Goal: Information Seeking & Learning: Learn about a topic

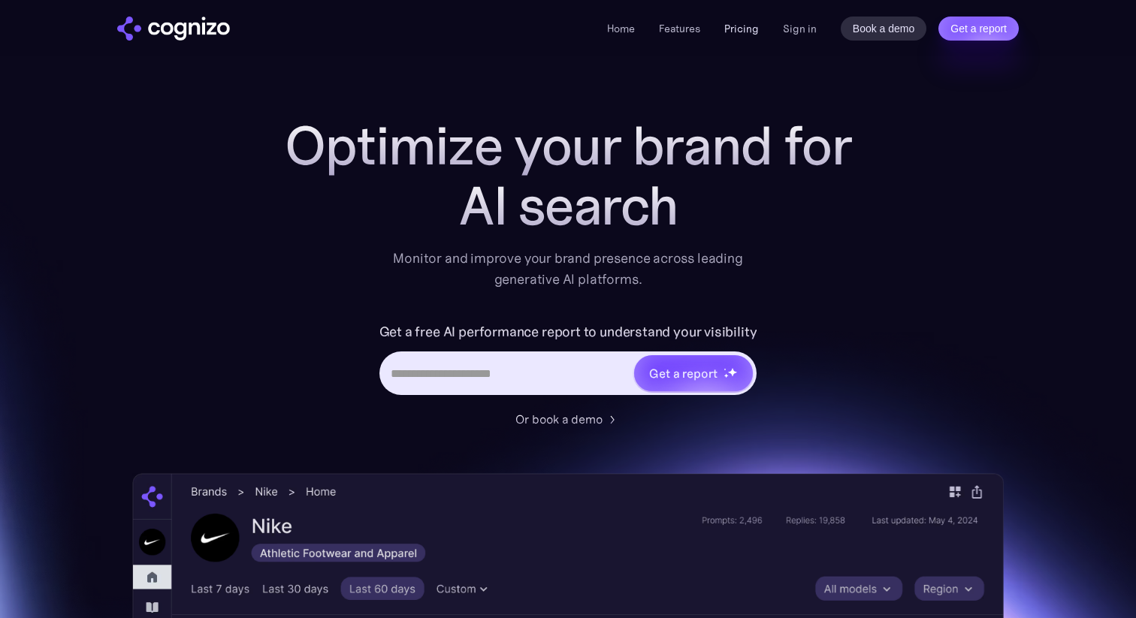
click at [744, 32] on link "Pricing" at bounding box center [741, 29] width 35 height 14
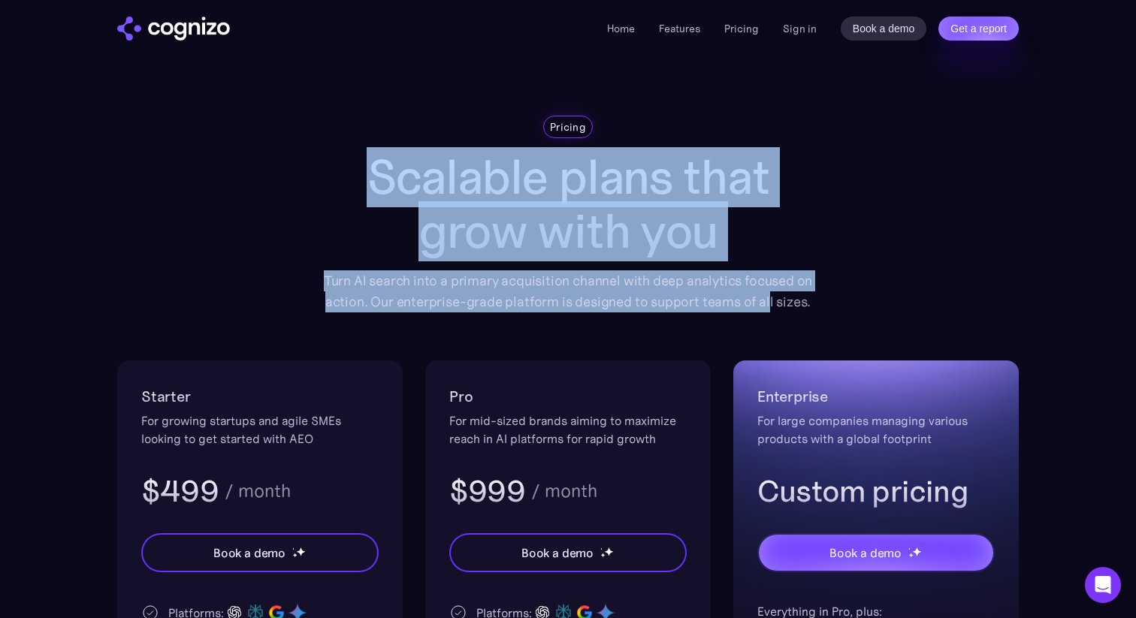
drag, startPoint x: 340, startPoint y: 162, endPoint x: 769, endPoint y: 301, distance: 450.8
click at [769, 301] on div "Pricing Scalable plans that grow with you Turn AI search into a primary acquisi…" at bounding box center [567, 214] width 511 height 197
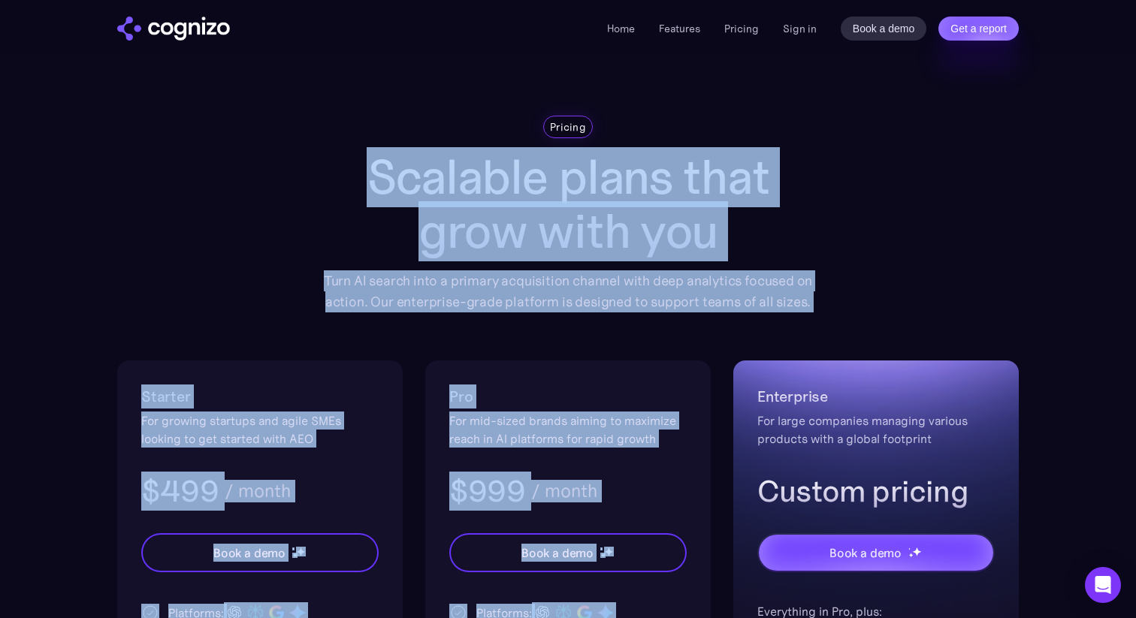
drag, startPoint x: 799, startPoint y: 322, endPoint x: 787, endPoint y: 138, distance: 184.4
click at [787, 138] on div "Pricing Scalable plans that grow with you Turn AI search into a primary acquisi…" at bounding box center [567, 514] width 901 height 796
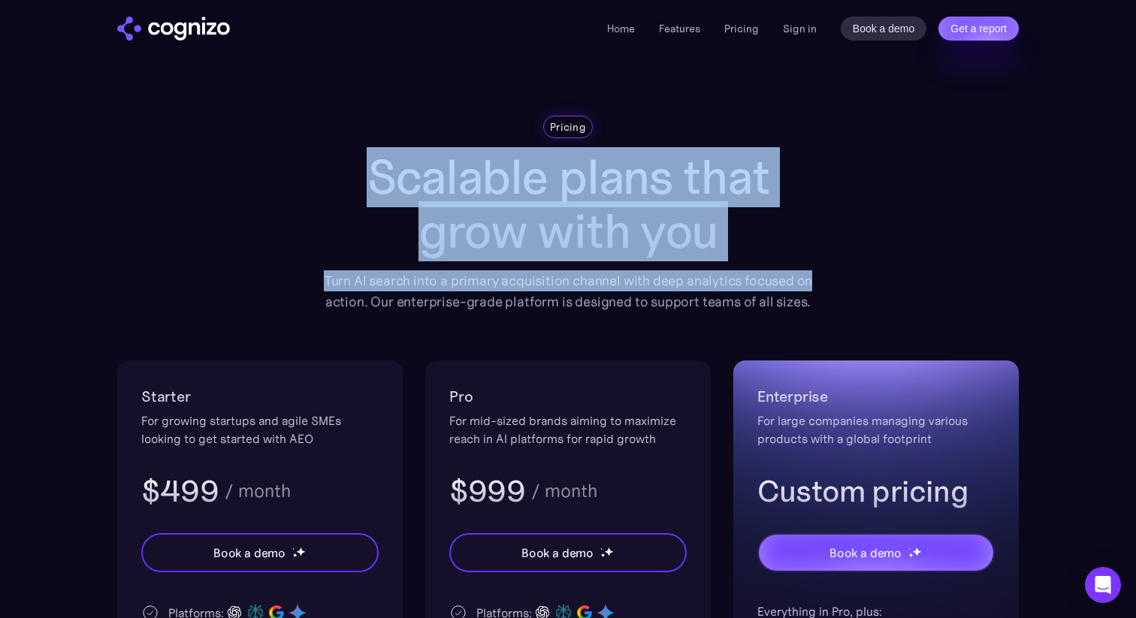
drag, startPoint x: 787, startPoint y: 138, endPoint x: 852, endPoint y: 286, distance: 161.7
click at [852, 286] on div "Pricing Scalable plans that grow with you Turn AI search into a primary acquisi…" at bounding box center [567, 514] width 901 height 796
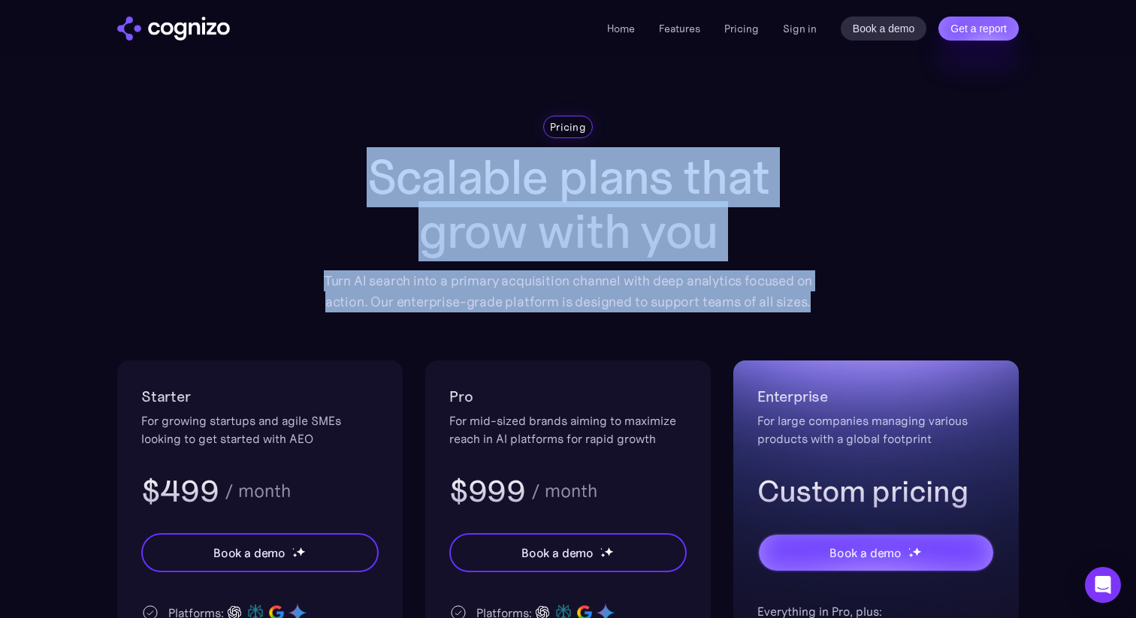
drag, startPoint x: 798, startPoint y: 183, endPoint x: 792, endPoint y: 140, distance: 42.6
click at [792, 140] on div "Pricing Scalable plans that grow with you Turn AI search into a primary acquisi…" at bounding box center [567, 514] width 901 height 796
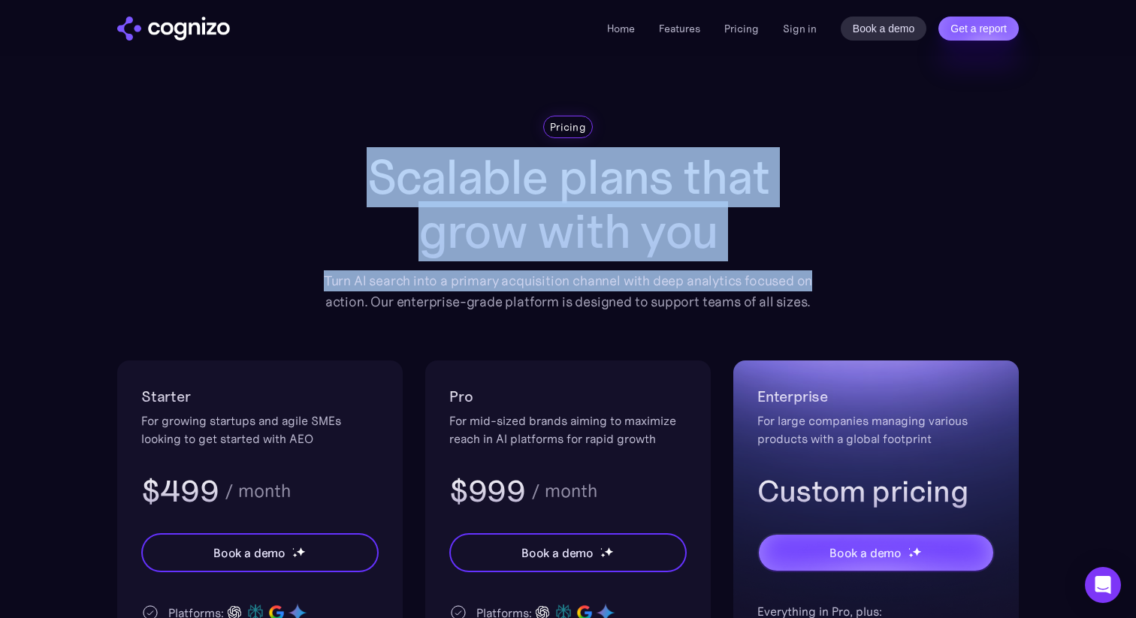
drag, startPoint x: 792, startPoint y: 140, endPoint x: 837, endPoint y: 294, distance: 159.7
click at [837, 294] on div "Pricing Scalable plans that grow with you Turn AI search into a primary acquisi…" at bounding box center [567, 514] width 901 height 796
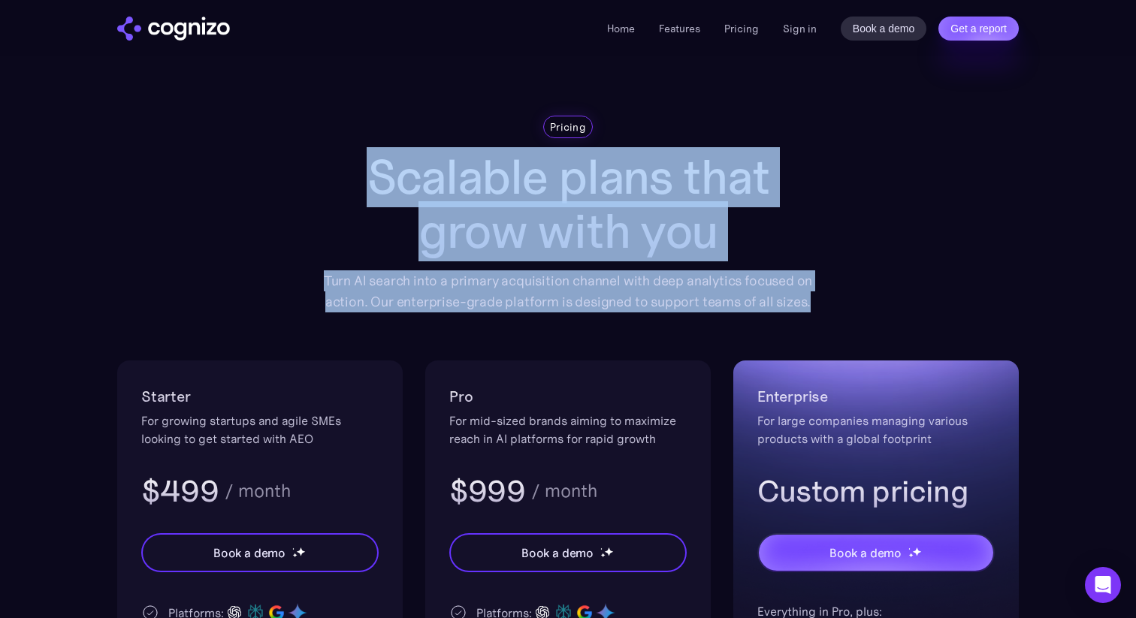
click at [837, 295] on div "Pricing Scalable plans that grow with you Turn AI search into a primary acquisi…" at bounding box center [567, 514] width 901 height 796
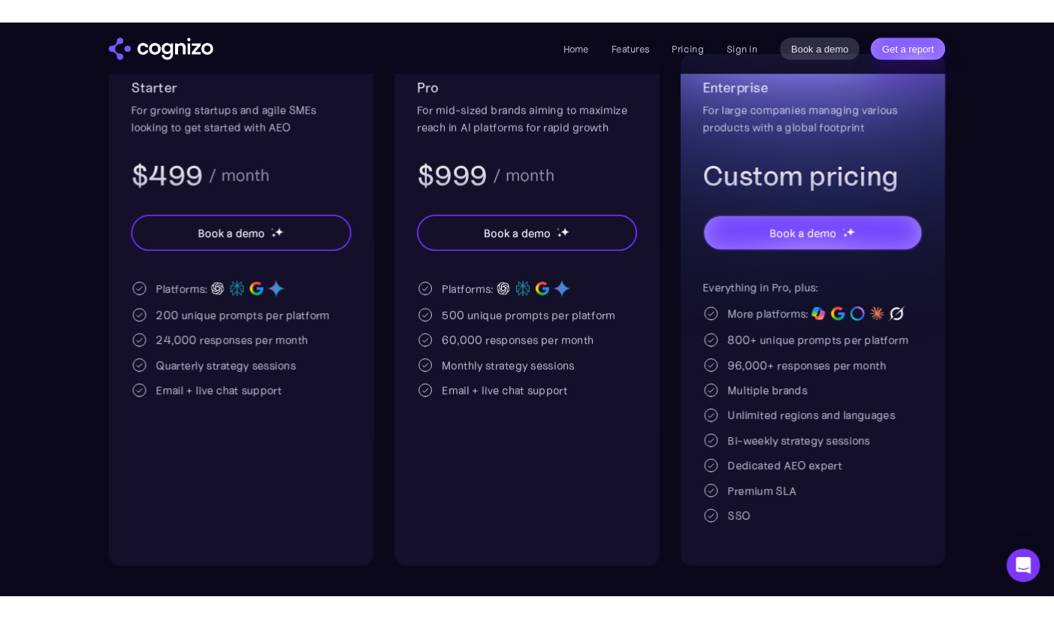
scroll to position [300, 0]
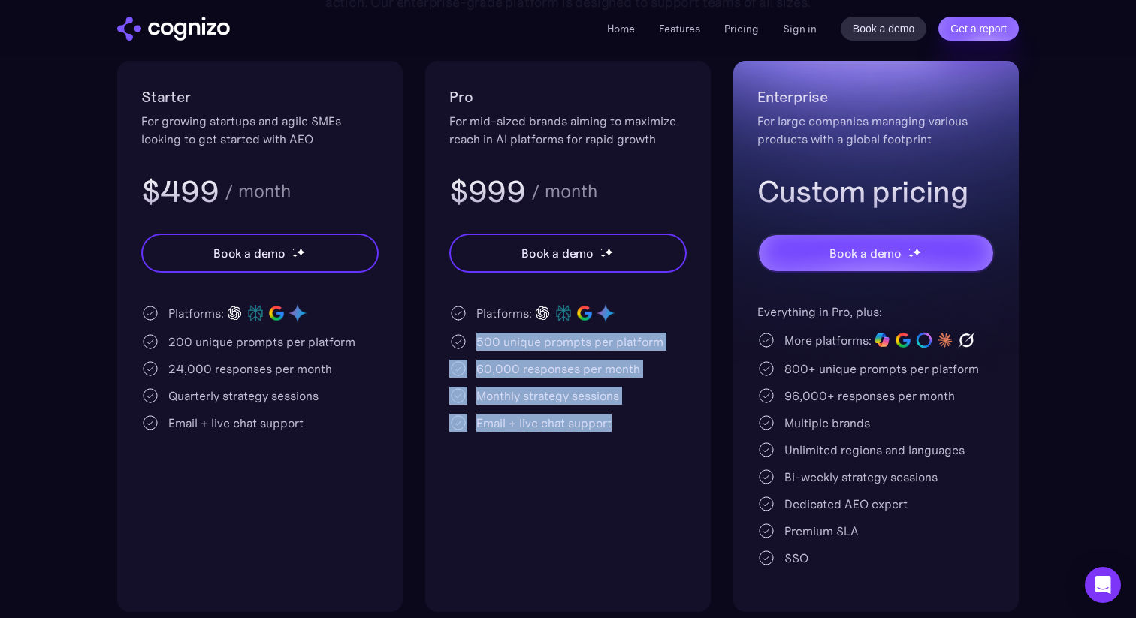
drag, startPoint x: 478, startPoint y: 342, endPoint x: 635, endPoint y: 481, distance: 210.7
click at [636, 481] on div "Pro For mid-sized brands aiming to maximize reach in AI platforms for rapid gro…" at bounding box center [567, 336] width 285 height 551
click at [635, 481] on div "Pro For mid-sized brands aiming to maximize reach in AI platforms for rapid gro…" at bounding box center [567, 336] width 285 height 551
drag, startPoint x: 641, startPoint y: 451, endPoint x: 436, endPoint y: 316, distance: 245.8
click at [436, 316] on div "Pro For mid-sized brands aiming to maximize reach in AI platforms for rapid gro…" at bounding box center [567, 336] width 285 height 551
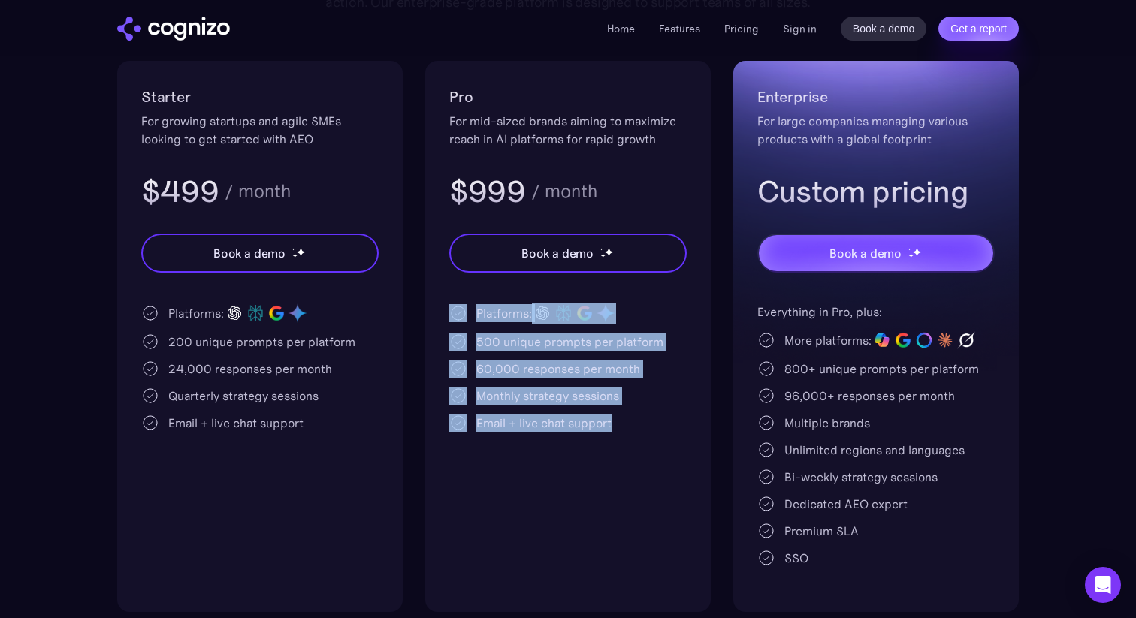
drag, startPoint x: 436, startPoint y: 316, endPoint x: 621, endPoint y: 474, distance: 243.5
click at [621, 474] on div "Pro For mid-sized brands aiming to maximize reach in AI platforms for rapid gro…" at bounding box center [567, 336] width 285 height 551
